Goal: Task Accomplishment & Management: Complete application form

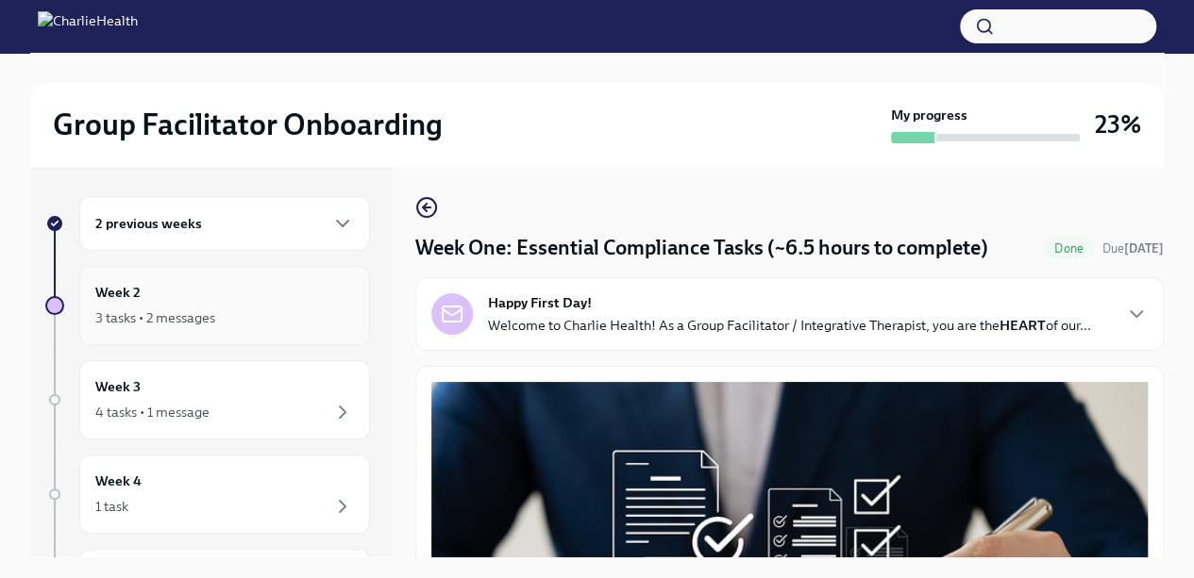
click at [283, 316] on div "3 tasks • 2 messages" at bounding box center [224, 318] width 259 height 23
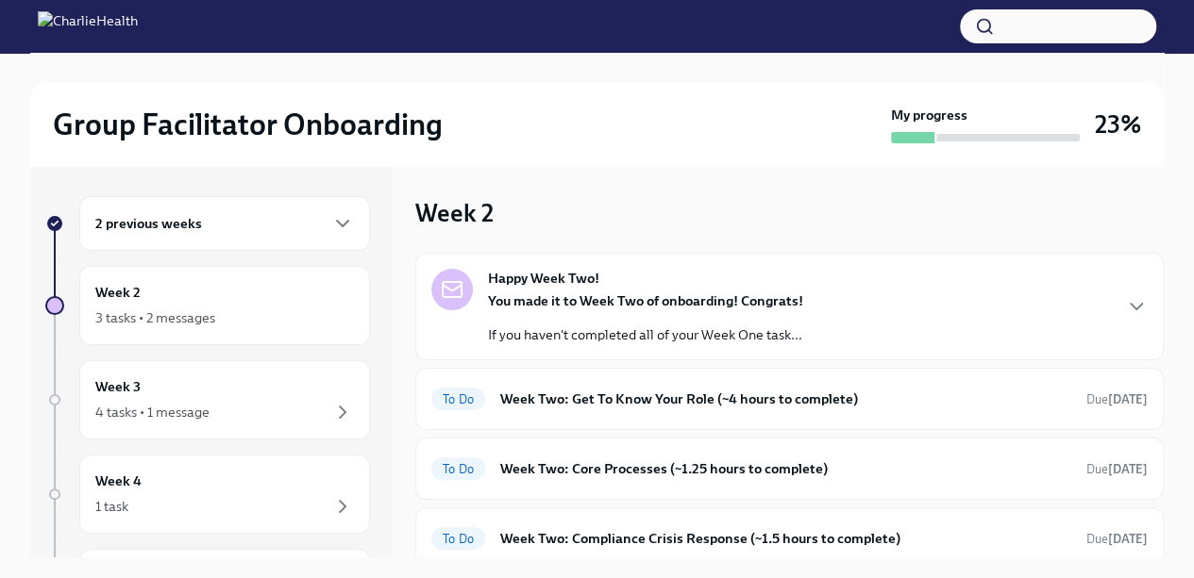
scroll to position [68, 0]
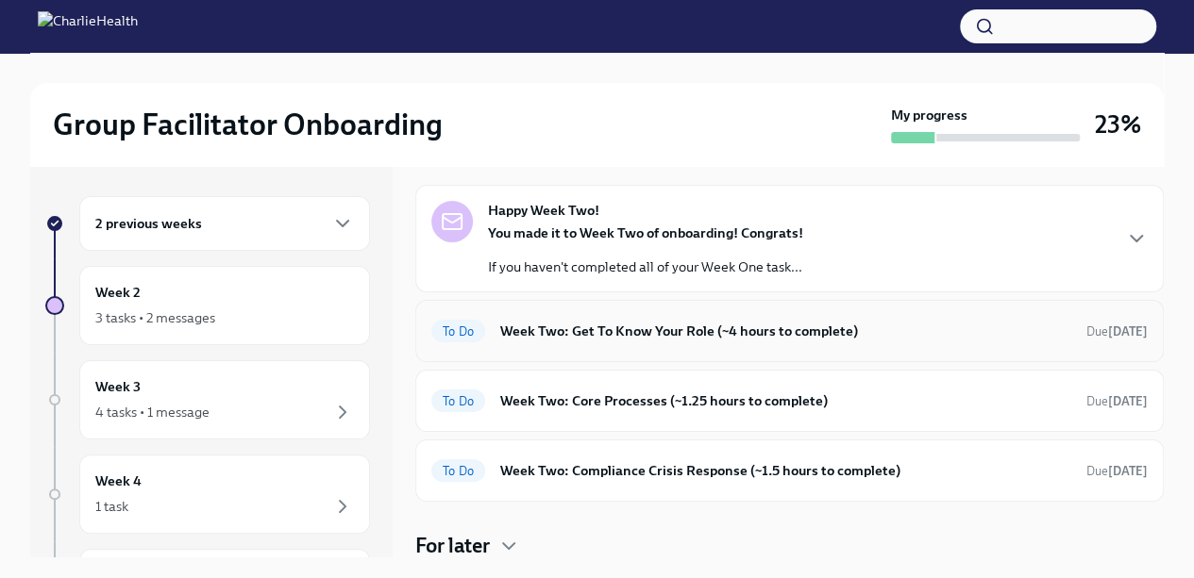
click at [796, 327] on h6 "Week Two: Get To Know Your Role (~4 hours to complete)" at bounding box center [785, 331] width 571 height 21
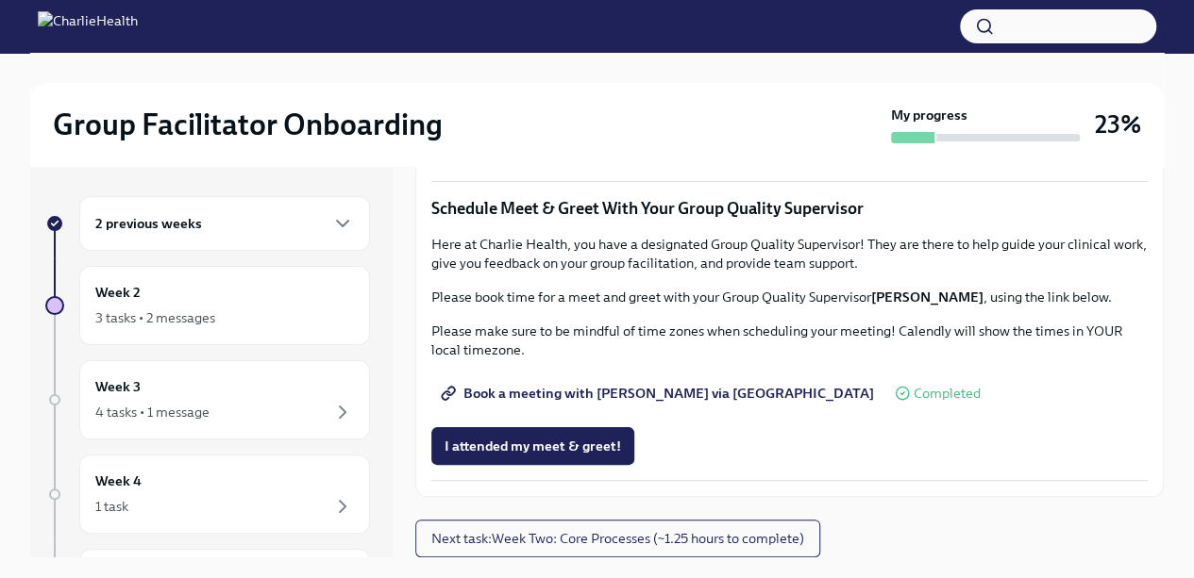
scroll to position [1540, 0]
click at [616, 166] on button "I attended TWO group observation hours!" at bounding box center [572, 147] width 283 height 38
click at [667, 541] on span "Next task : Week Two: Core Processes (~1.25 hours to complete)" at bounding box center [617, 538] width 373 height 19
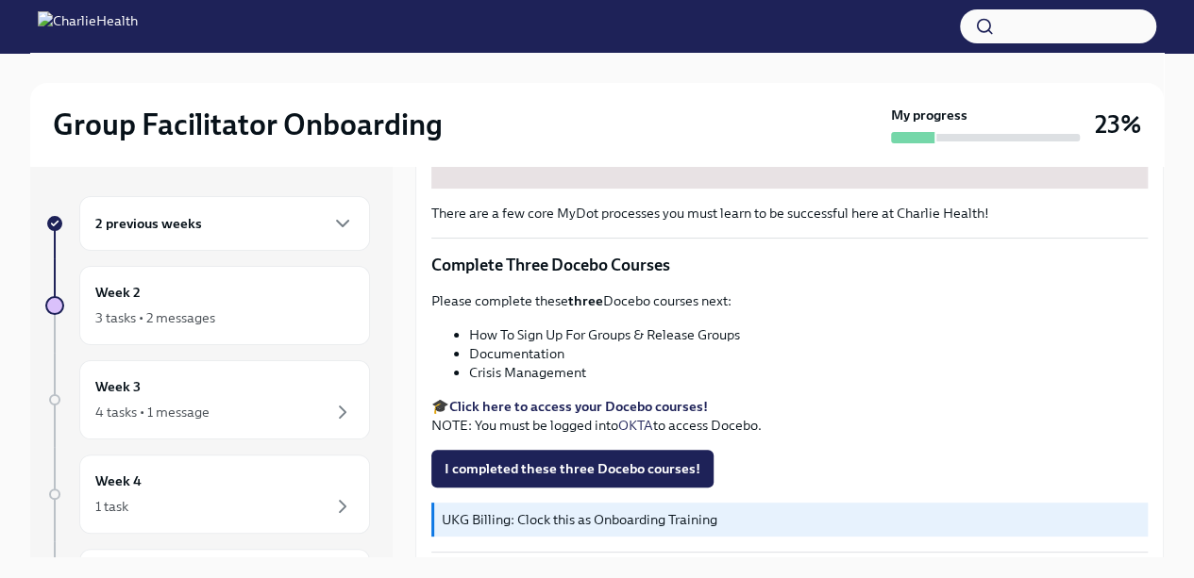
scroll to position [764, 0]
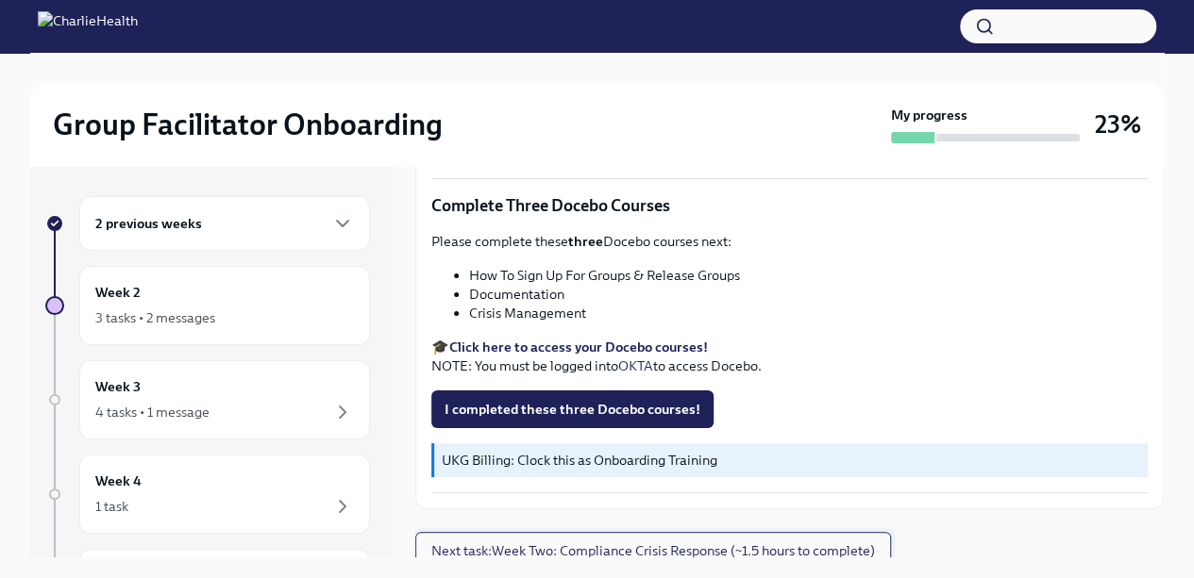
click at [843, 542] on span "Next task : Week Two: Compliance Crisis Response (~1.5 hours to complete)" at bounding box center [652, 551] width 443 height 19
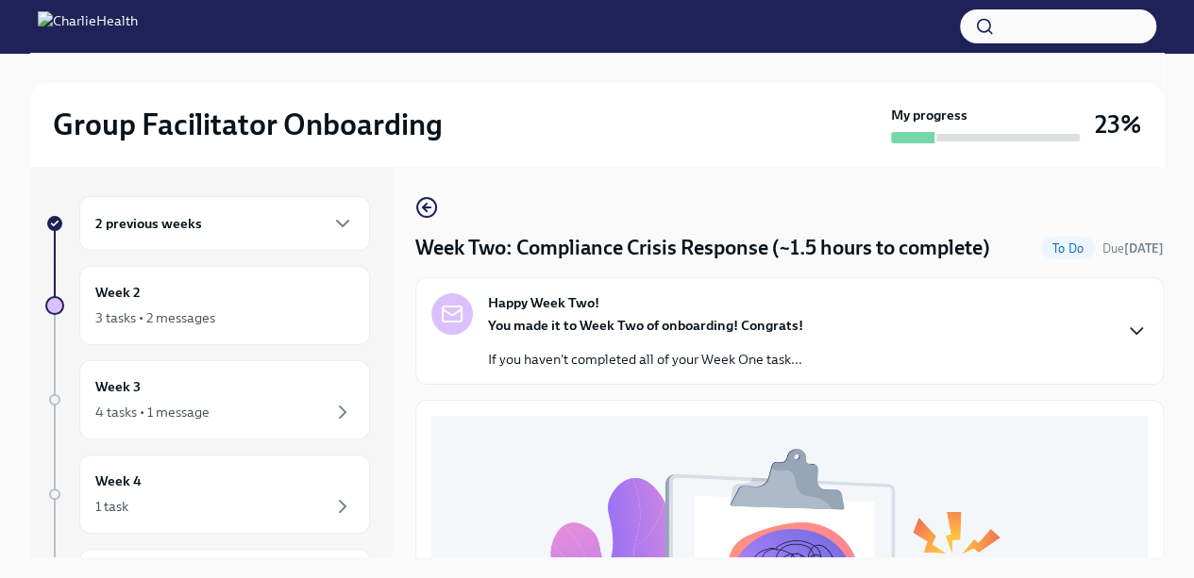
click at [1125, 322] on icon "button" at bounding box center [1136, 331] width 23 height 23
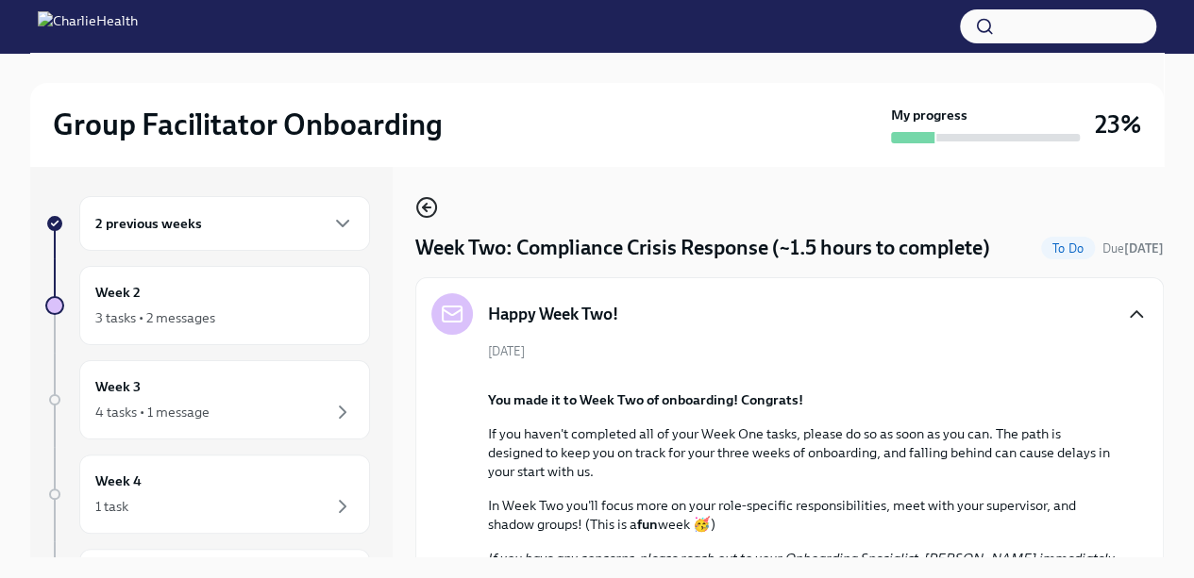
click at [419, 210] on icon "button" at bounding box center [426, 207] width 23 height 23
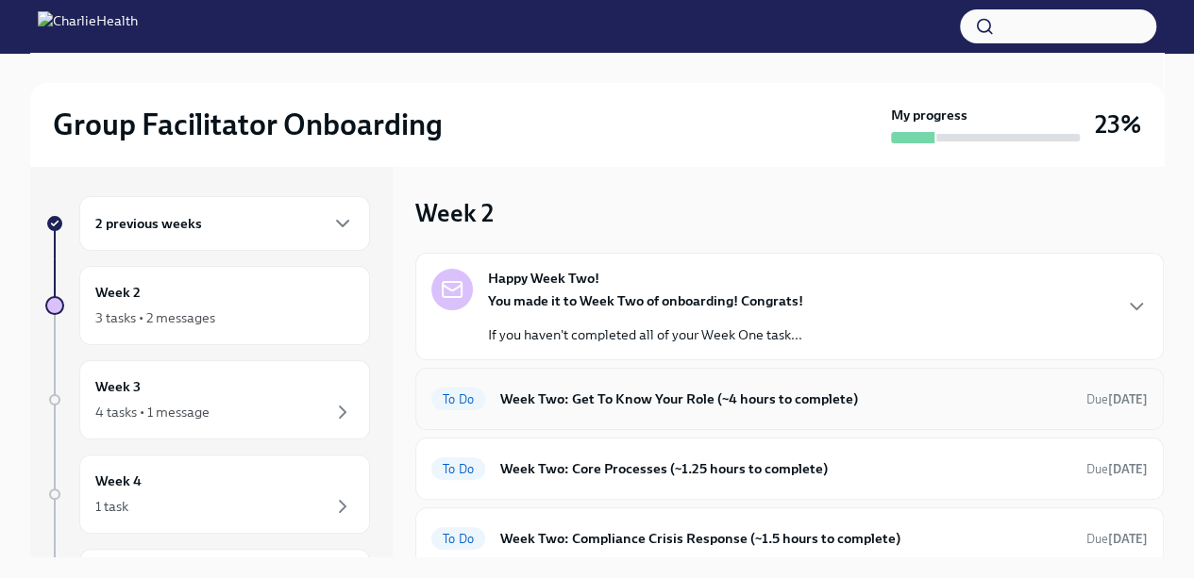
click at [585, 399] on h6 "Week Two: Get To Know Your Role (~4 hours to complete)" at bounding box center [785, 399] width 571 height 21
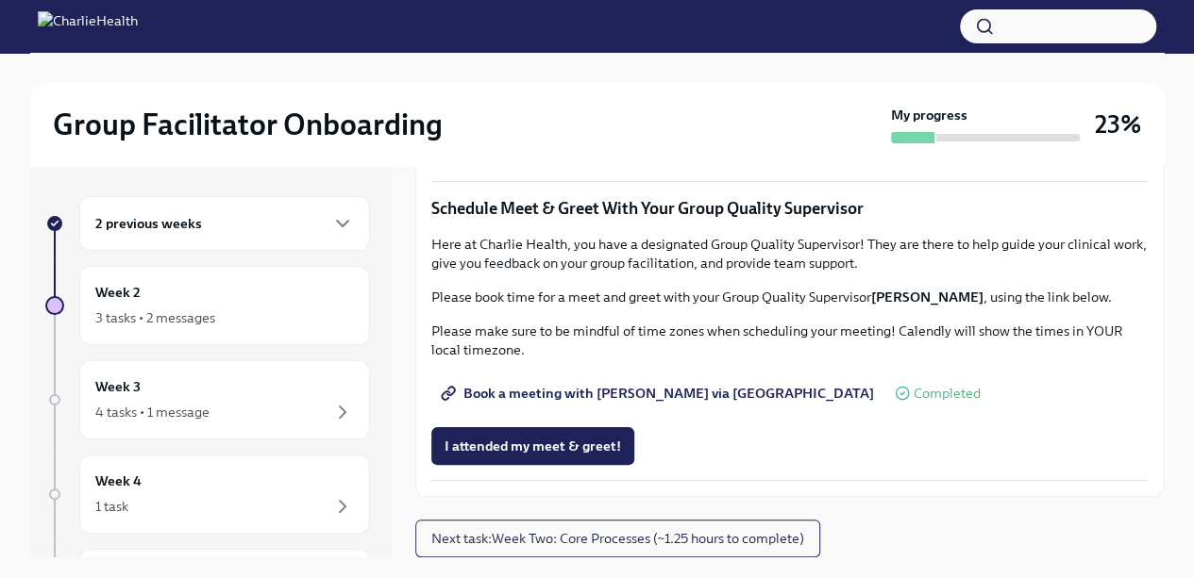
scroll to position [1827, 0]
click at [331, 410] on icon "button" at bounding box center [342, 412] width 23 height 23
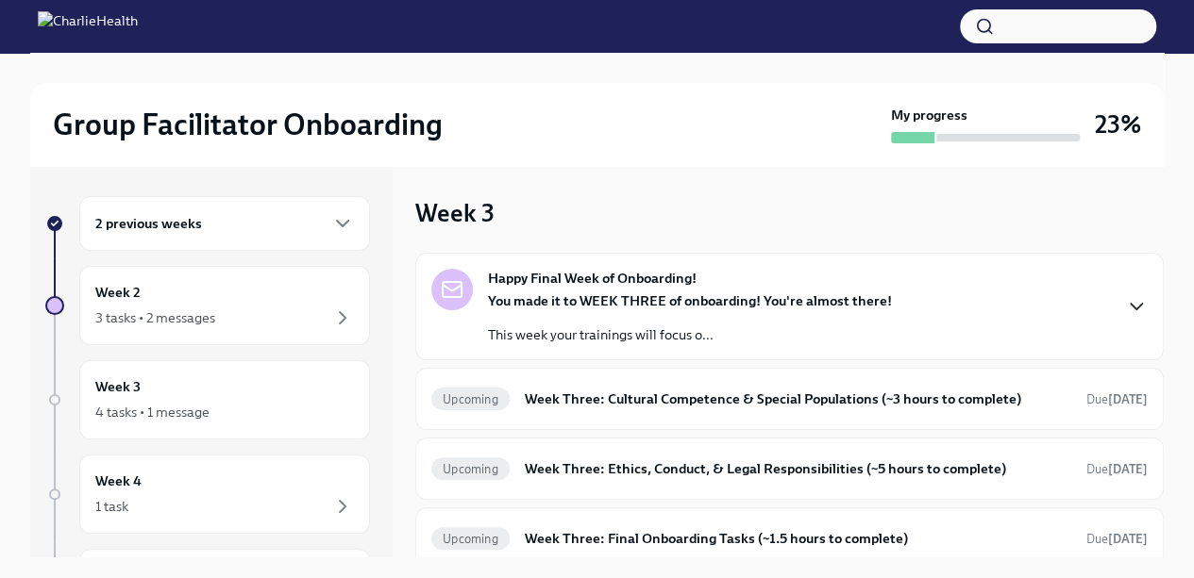
click at [1125, 312] on icon "button" at bounding box center [1136, 306] width 23 height 23
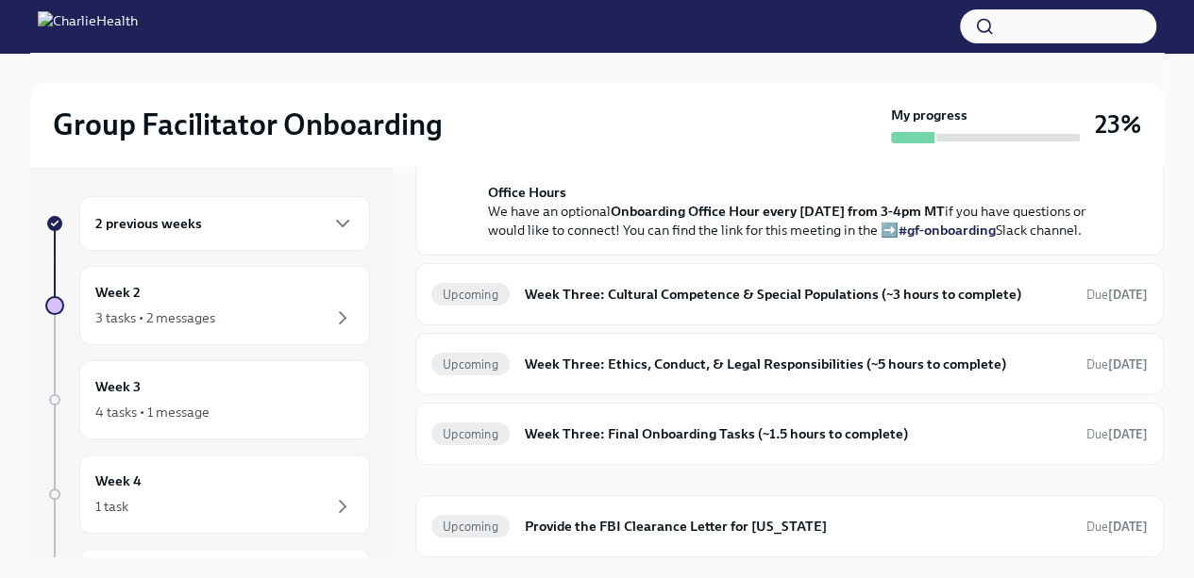
scroll to position [789, 0]
click at [808, 527] on h6 "Provide the FBI Clearance Letter for [US_STATE]" at bounding box center [798, 526] width 546 height 21
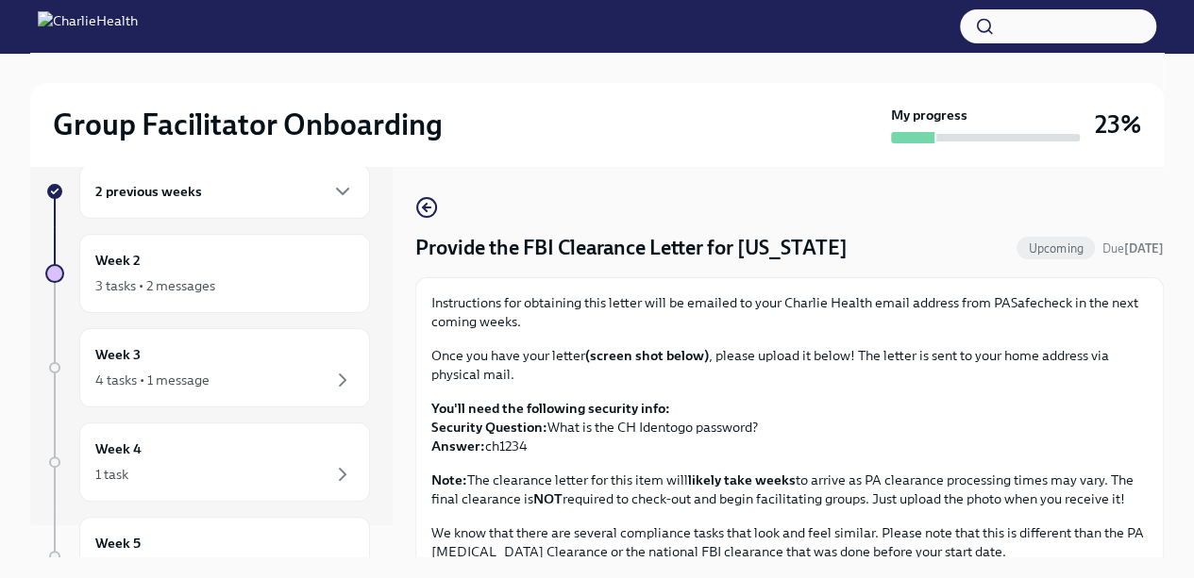
scroll to position [19, 0]
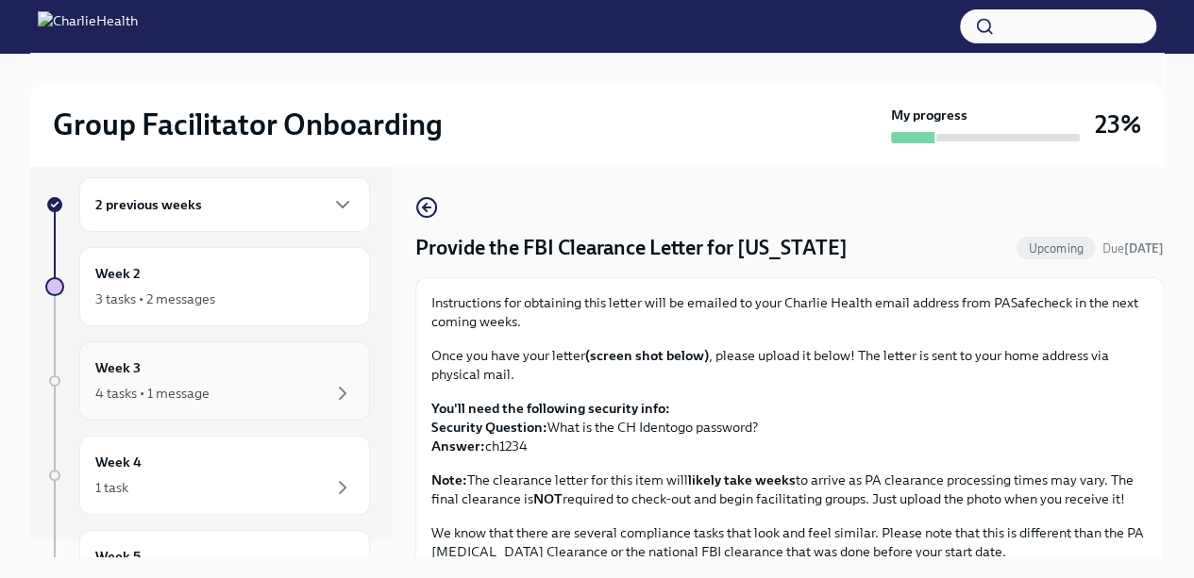
click at [301, 359] on div "Week 3 4 tasks • 1 message" at bounding box center [224, 381] width 259 height 47
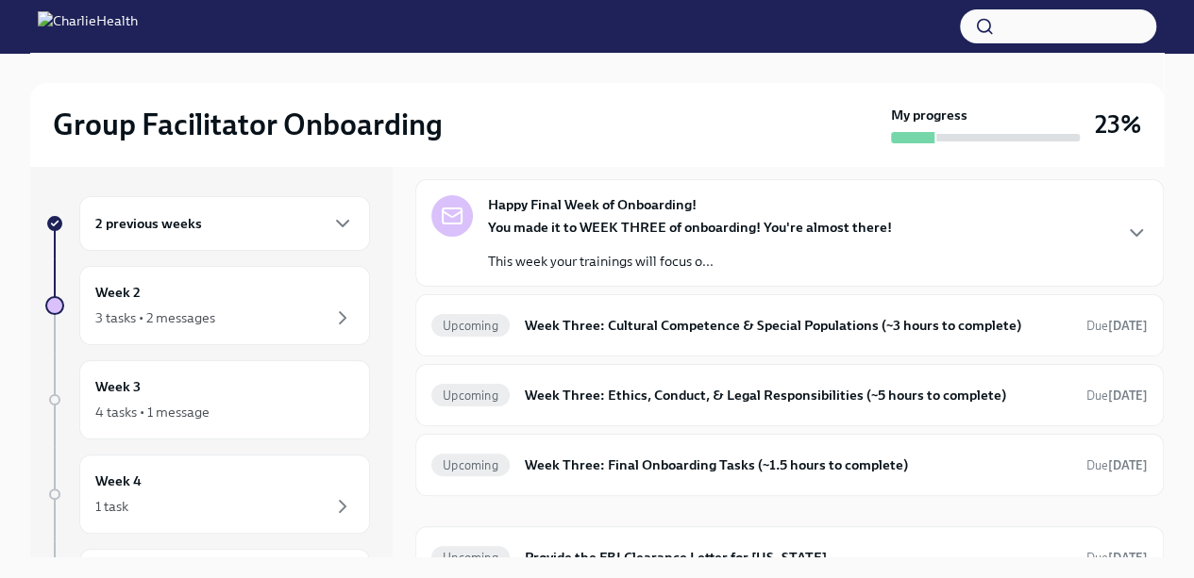
scroll to position [101, 0]
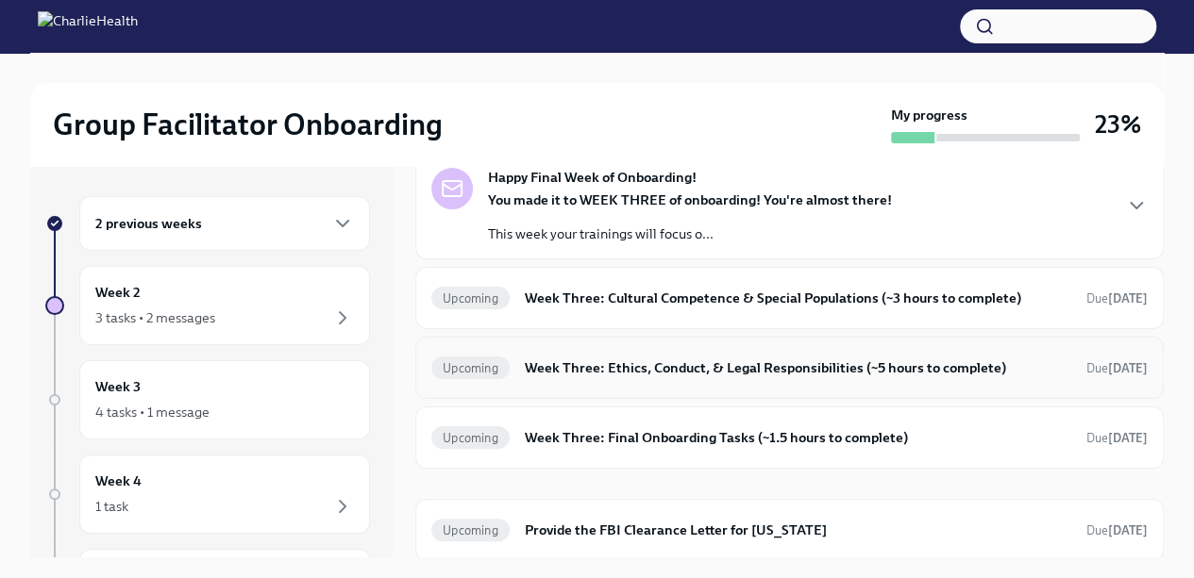
click at [1020, 369] on h6 "Week Three: Ethics, Conduct, & Legal Responsibilities (~5 hours to complete)" at bounding box center [798, 368] width 546 height 21
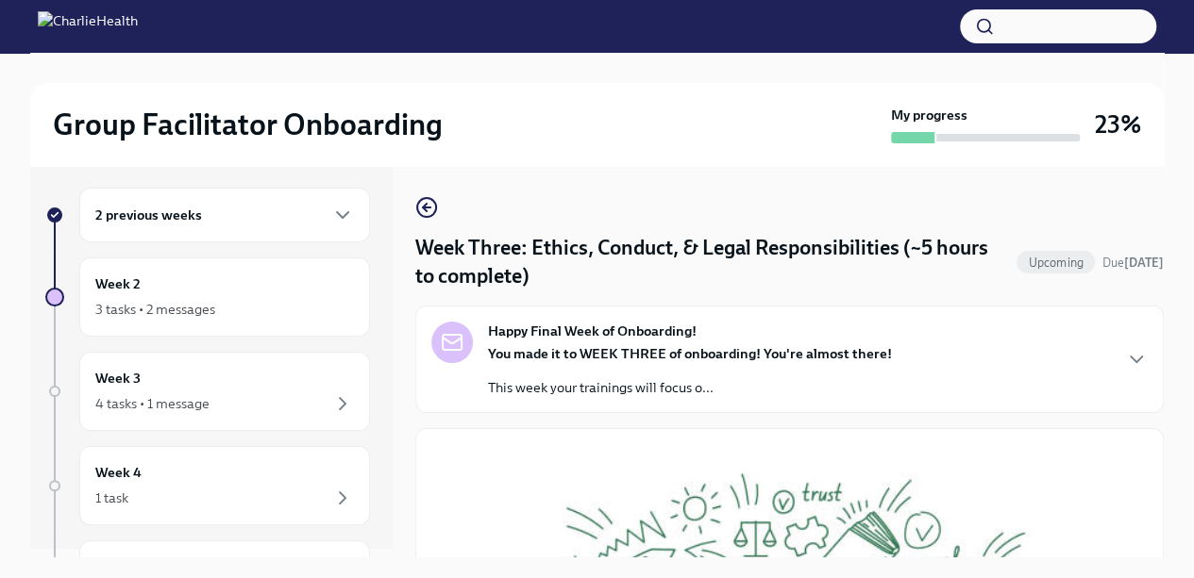
scroll to position [6, 0]
click at [259, 320] on div "3 tasks • 2 messages" at bounding box center [224, 312] width 259 height 23
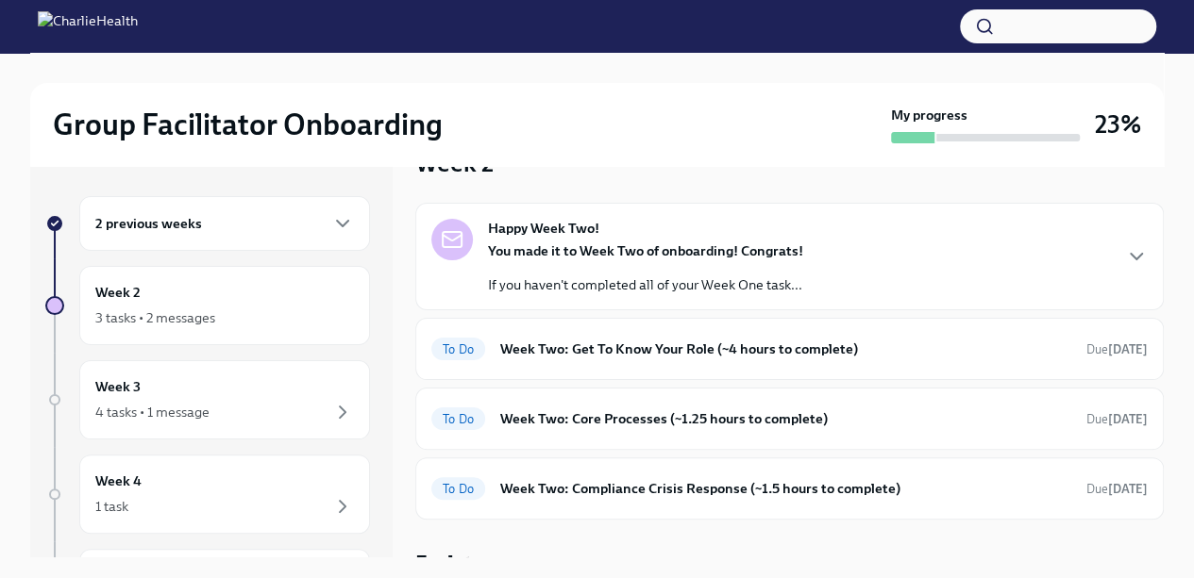
scroll to position [68, 0]
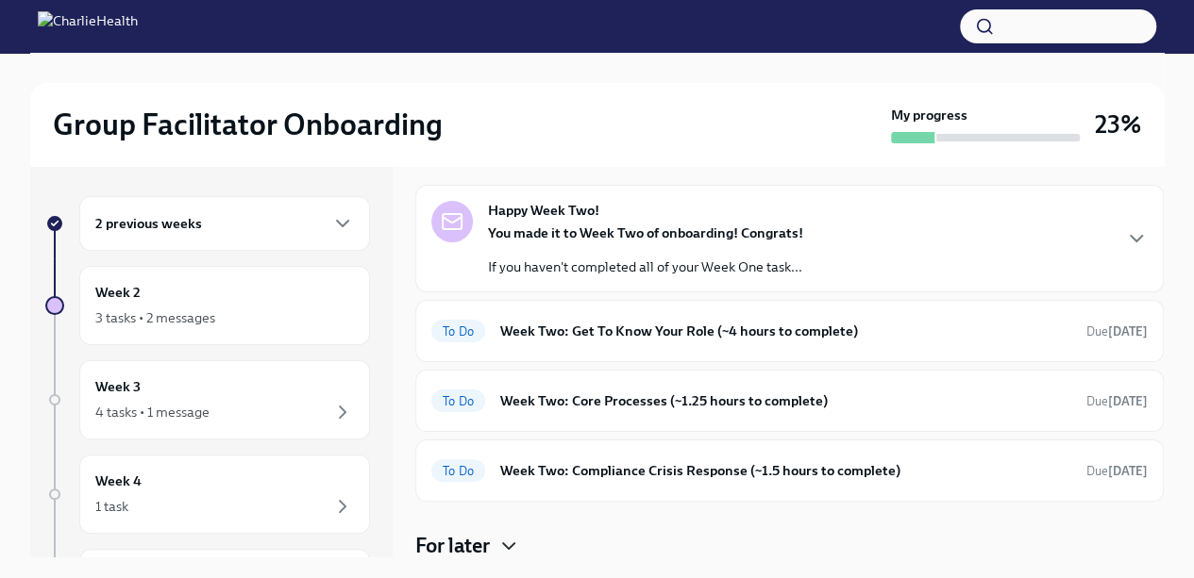
click at [510, 543] on icon "button" at bounding box center [508, 546] width 23 height 23
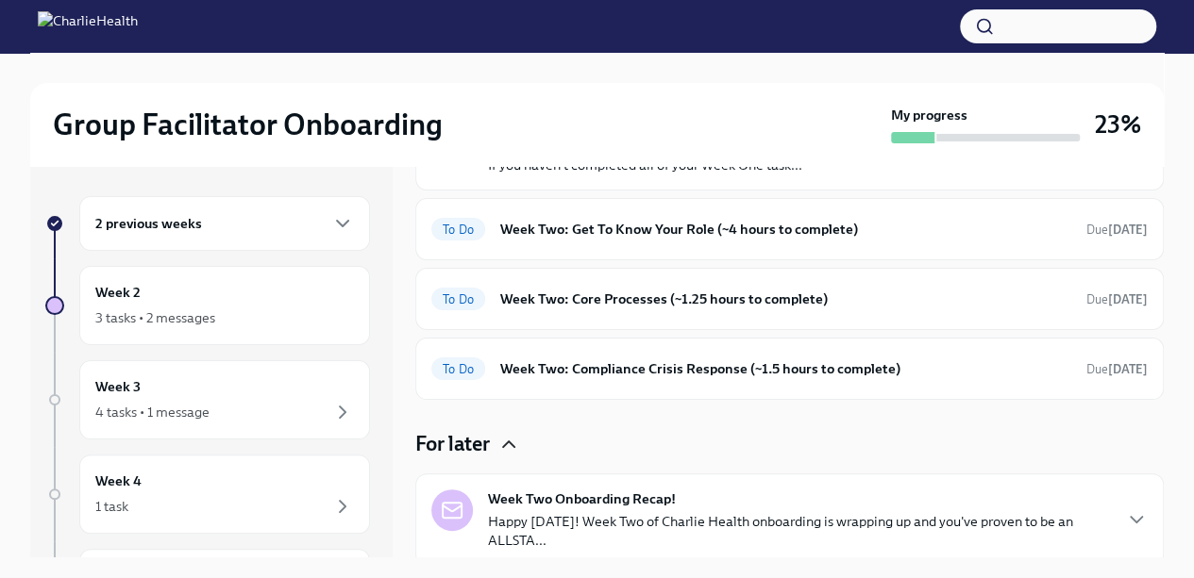
scroll to position [175, 0]
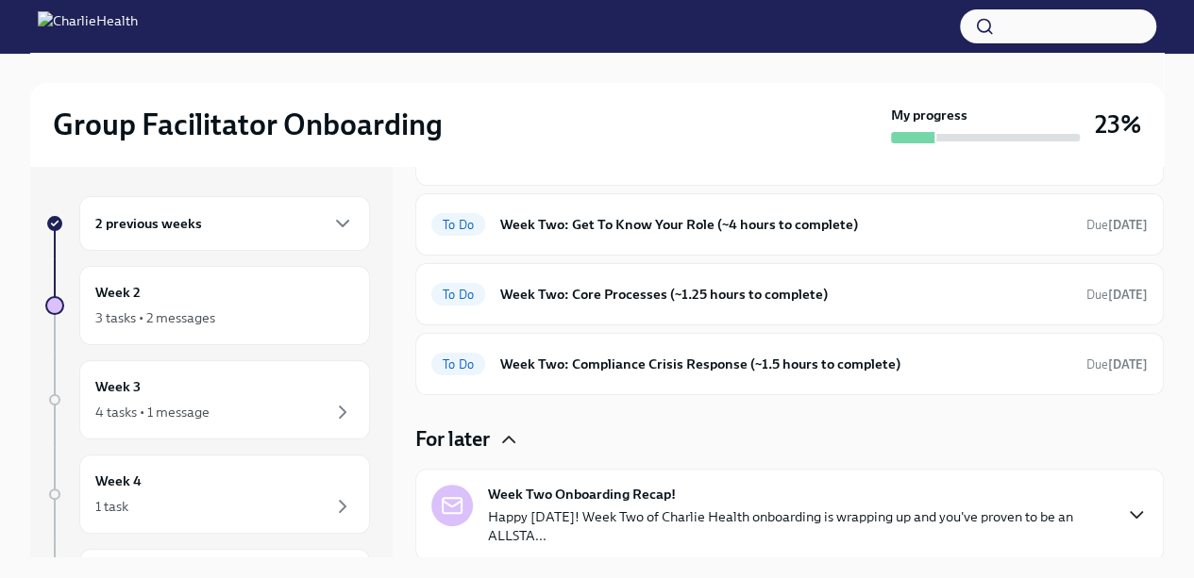
click at [1125, 522] on icon "button" at bounding box center [1136, 515] width 23 height 23
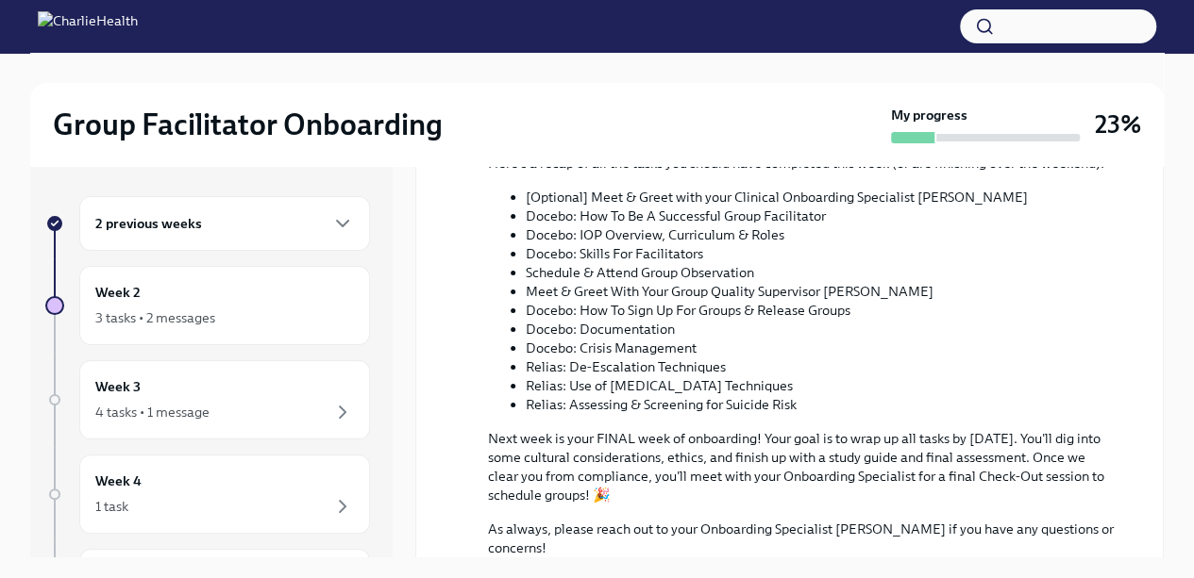
scroll to position [1014, 0]
